Goal: Check status: Check status

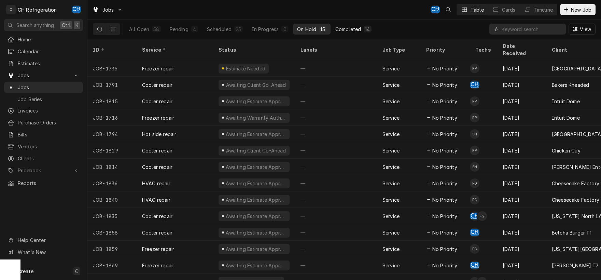
click at [336, 33] on button "Completed 14" at bounding box center [353, 29] width 44 height 11
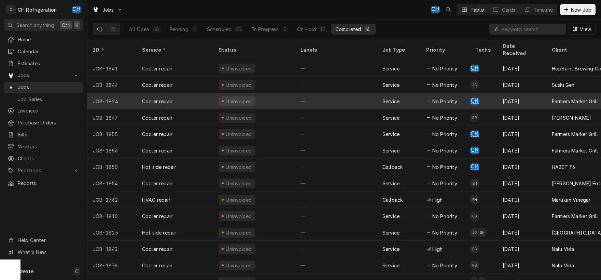
scroll to position [2, 0]
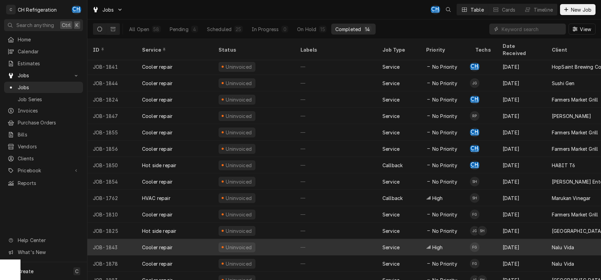
click at [343, 239] on div "—" at bounding box center [336, 247] width 82 height 16
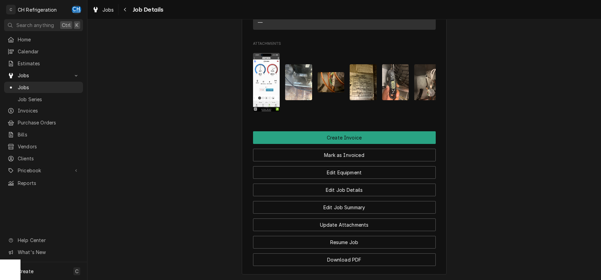
scroll to position [621, 0]
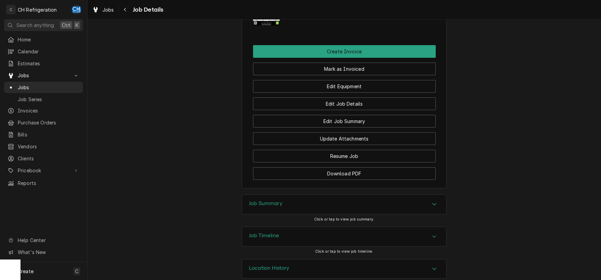
click at [435, 201] on icon "Accordion Header" at bounding box center [434, 203] width 5 height 5
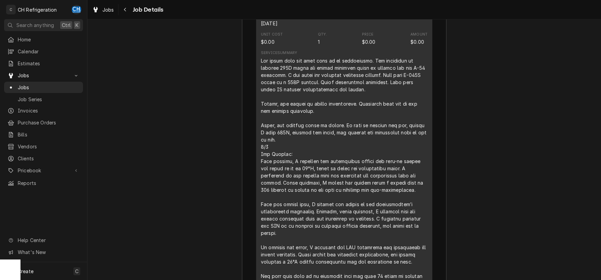
scroll to position [942, 0]
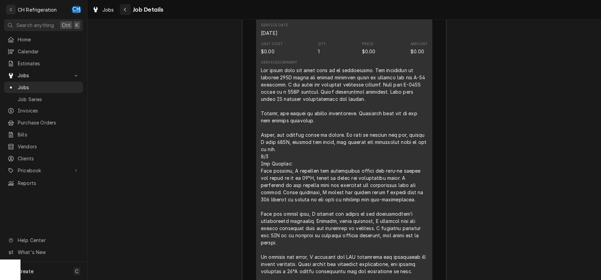
click at [122, 6] on div "Navigate back" at bounding box center [125, 9] width 7 height 7
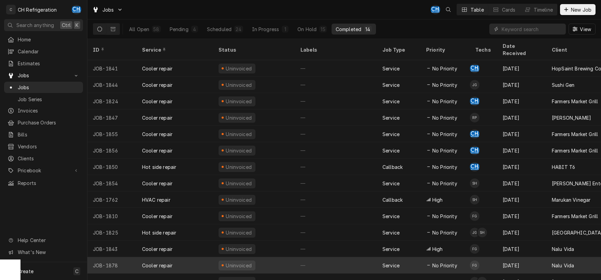
click at [331, 257] on div "—" at bounding box center [336, 265] width 82 height 16
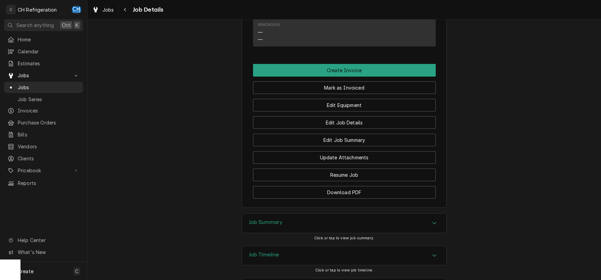
scroll to position [475, 0]
click at [435, 220] on icon "Accordion Header" at bounding box center [434, 222] width 5 height 5
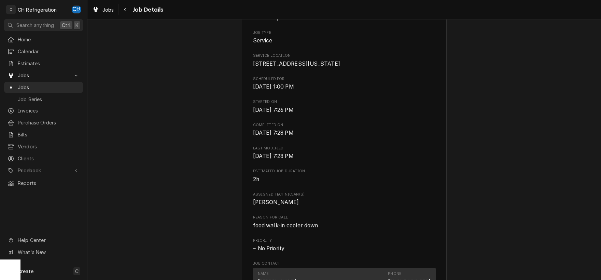
scroll to position [0, 0]
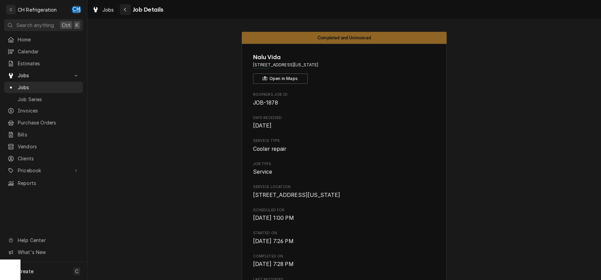
click at [128, 10] on div "Navigate back" at bounding box center [125, 9] width 7 height 7
